Goal: Information Seeking & Learning: Learn about a topic

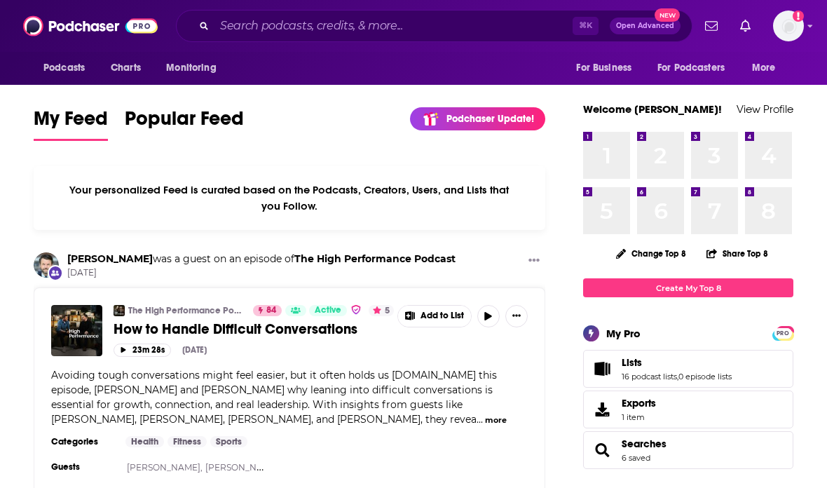
click at [69, 67] on span "Podcasts" at bounding box center [63, 68] width 41 height 20
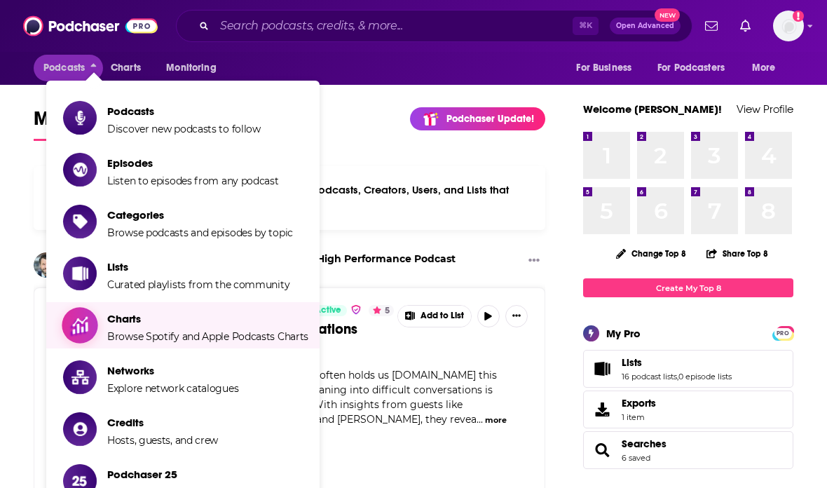
click at [250, 341] on span "Browse Spotify and Apple Podcasts Charts" at bounding box center [207, 336] width 201 height 13
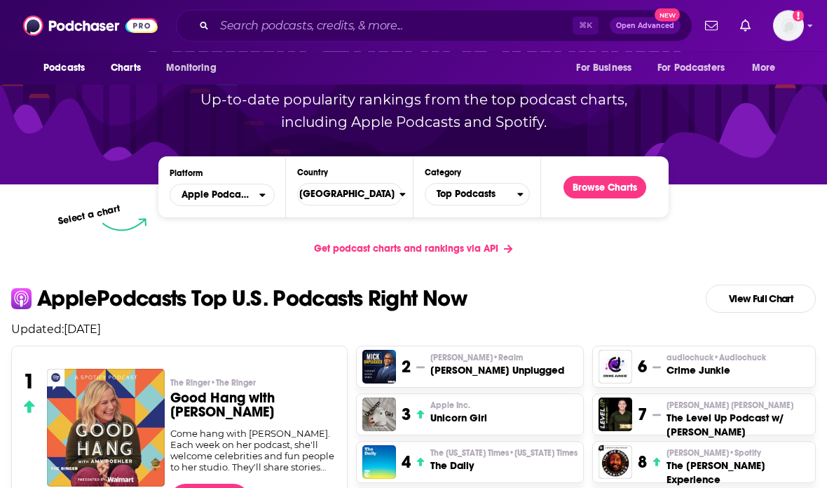
scroll to position [139, 0]
click at [744, 299] on link "View Full Chart" at bounding box center [761, 299] width 110 height 28
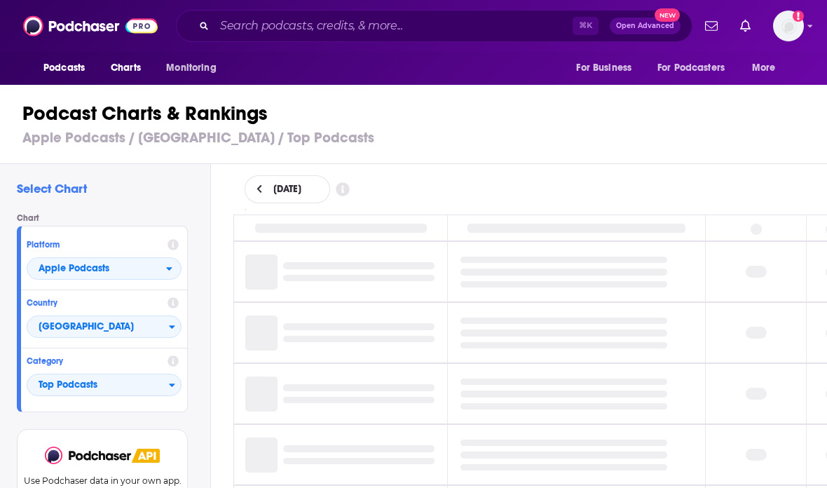
scroll to position [56, 0]
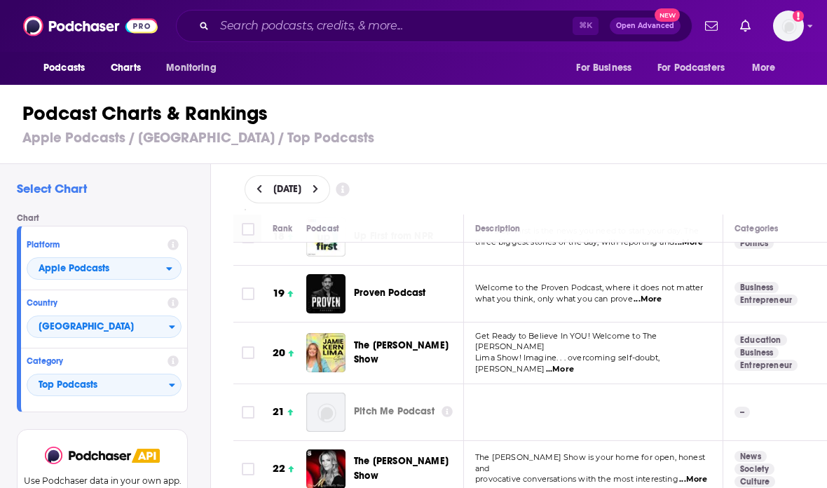
scroll to position [1029, 0]
click at [430, 339] on span "The [PERSON_NAME] Show" at bounding box center [401, 352] width 95 height 26
